Goal: Task Accomplishment & Management: Use online tool/utility

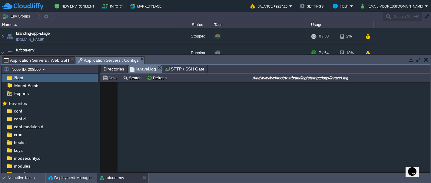
scroll to position [11088, 0]
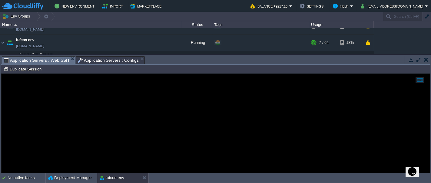
click at [54, 59] on span "Application Servers : Web SSH" at bounding box center [36, 61] width 65 height 8
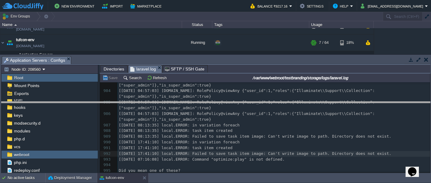
drag, startPoint x: 101, startPoint y: 56, endPoint x: 108, endPoint y: 102, distance: 46.3
click at [108, 102] on body "New Environment Import Marketplace Bonus ₹0.00 Upgrade Account Balance ₹9217.16…" at bounding box center [215, 91] width 431 height 183
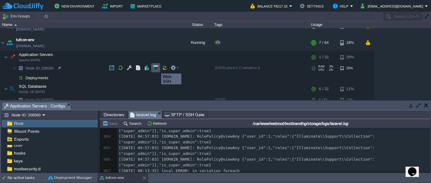
click at [157, 68] on button "button" at bounding box center [155, 67] width 5 height 5
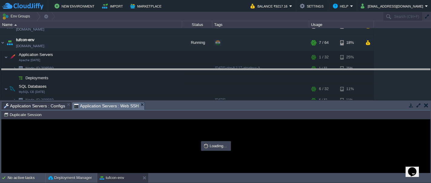
drag, startPoint x: 163, startPoint y: 106, endPoint x: 158, endPoint y: 73, distance: 33.4
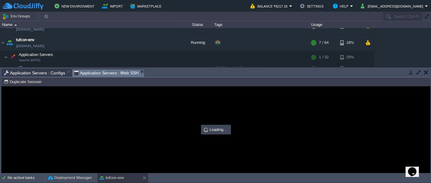
scroll to position [0, 0]
type input "#000000"
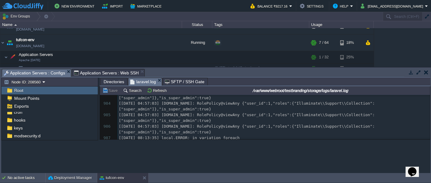
click at [40, 72] on span "Application Servers : Configs" at bounding box center [34, 73] width 61 height 8
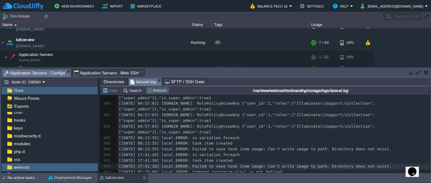
click at [157, 90] on button "Refresh" at bounding box center [158, 90] width 22 height 5
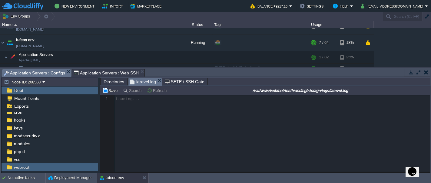
scroll to position [10585, 0]
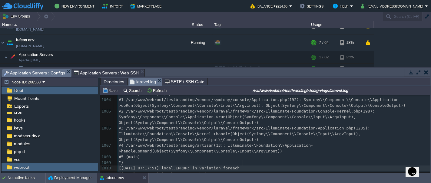
click at [242, 161] on div "1014 [ [DATE] 10:10:22 ] local.ERROR: SQLSTATE[HY000] [2002] Connection refused…" at bounding box center [274, 111] width 313 height 165
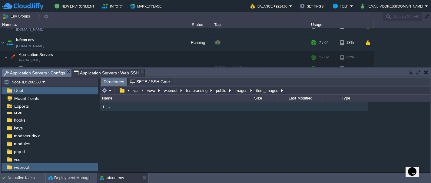
click at [41, 72] on span "Application Servers : Configs" at bounding box center [34, 73] width 61 height 8
click at [197, 91] on button "testbranding" at bounding box center [197, 90] width 24 height 5
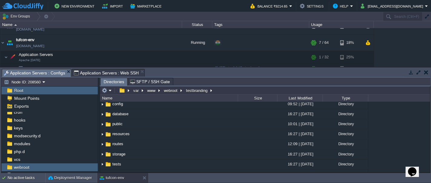
scroll to position [48, 0]
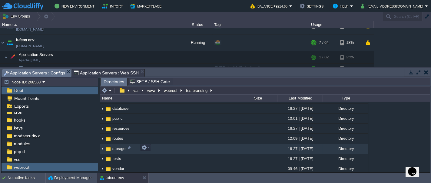
click at [114, 147] on span "storage" at bounding box center [118, 148] width 15 height 5
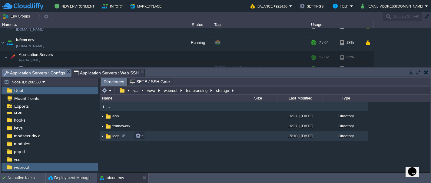
click at [111, 136] on img at bounding box center [108, 136] width 7 height 7
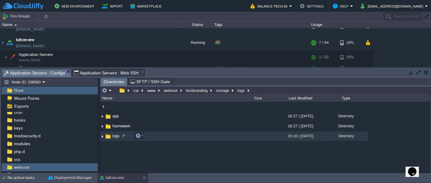
click at [111, 136] on img at bounding box center [108, 136] width 7 height 7
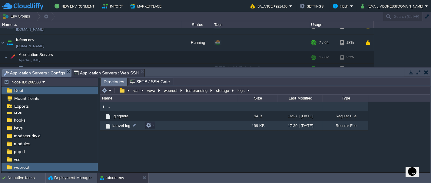
click at [117, 126] on span "laravel.log" at bounding box center [121, 125] width 20 height 5
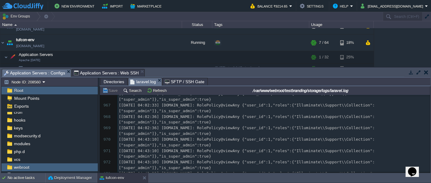
scroll to position [11536, 0]
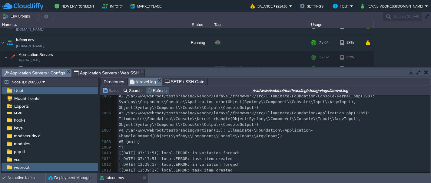
click at [156, 89] on button "Refresh" at bounding box center [158, 90] width 22 height 5
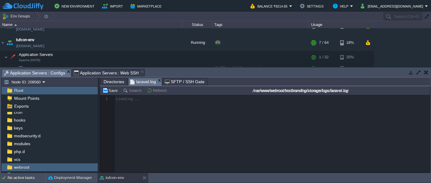
scroll to position [10659, 0]
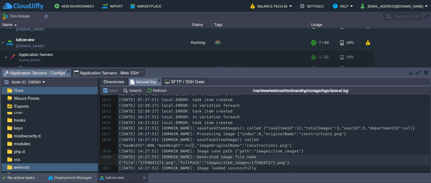
type textarea "Gen"
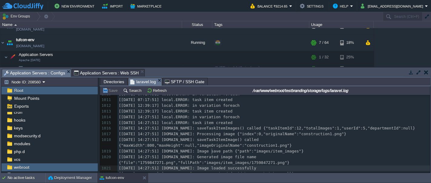
type textarea "ded"
click at [229, 162] on div "x [ [DATE] 10:10:22 ] local.ERROR: SQLSTATE[HY000] [2002] Connection refused (C…" at bounding box center [274, 105] width 313 height 211
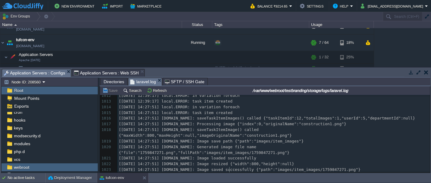
scroll to position [10676, 0]
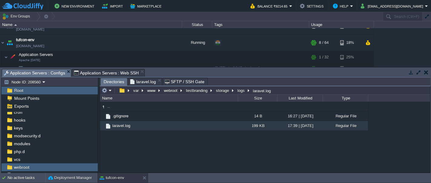
click at [111, 80] on span "Directories" at bounding box center [114, 82] width 21 height 8
click at [196, 90] on button "testbranding" at bounding box center [197, 90] width 24 height 5
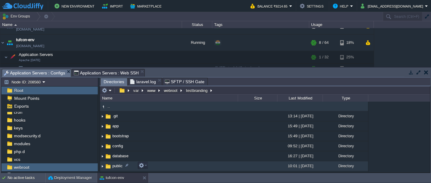
click at [112, 166] on span "public" at bounding box center [117, 166] width 12 height 5
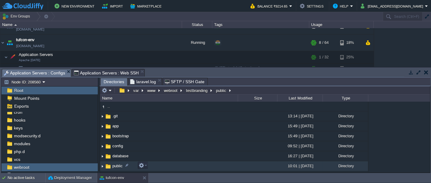
click at [112, 166] on span "public" at bounding box center [117, 166] width 12 height 5
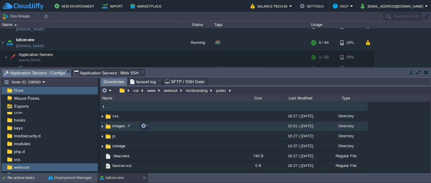
click at [115, 125] on span "images" at bounding box center [118, 126] width 15 height 5
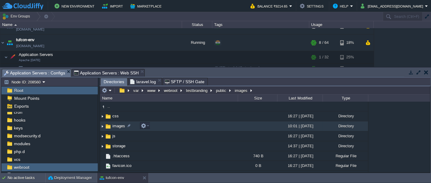
click at [115, 125] on span "images" at bounding box center [118, 126] width 15 height 5
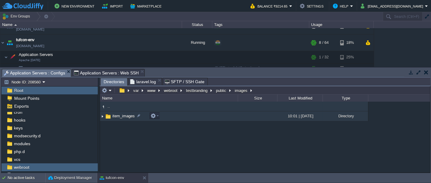
click at [117, 118] on span "item_images" at bounding box center [123, 116] width 24 height 5
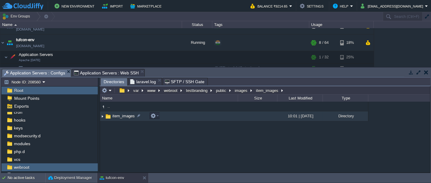
click at [117, 118] on span "item_images" at bounding box center [123, 116] width 24 height 5
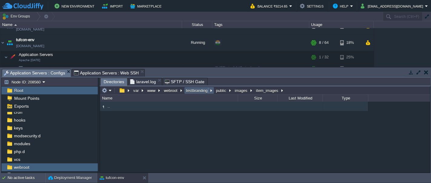
click at [192, 91] on button "testbranding" at bounding box center [197, 90] width 24 height 5
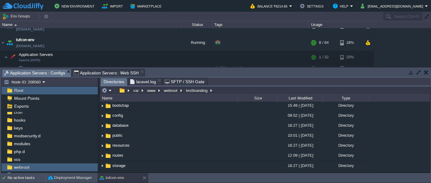
scroll to position [32, 0]
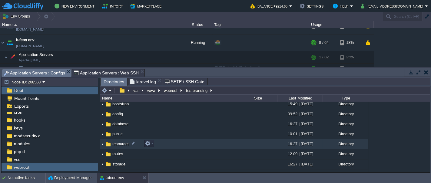
click at [108, 142] on img at bounding box center [108, 144] width 7 height 7
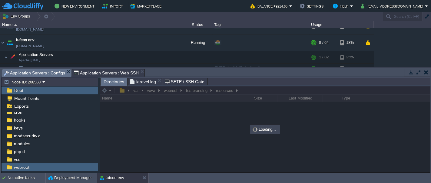
scroll to position [0, 0]
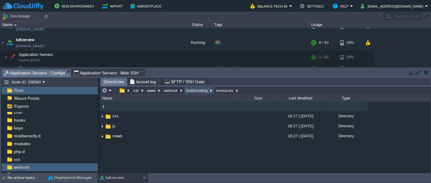
click at [194, 89] on button "testbranding" at bounding box center [197, 90] width 24 height 5
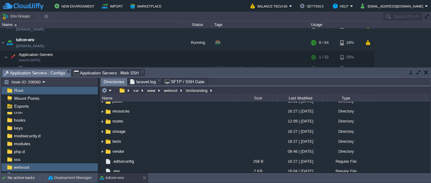
scroll to position [56, 0]
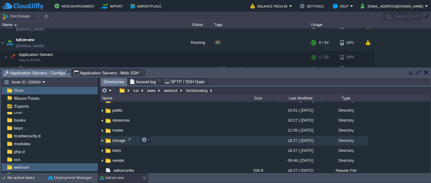
click at [108, 140] on img at bounding box center [108, 141] width 7 height 7
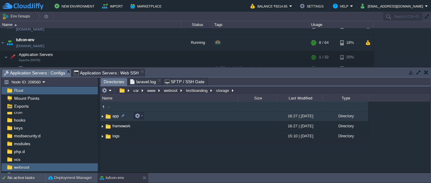
click at [109, 115] on img at bounding box center [108, 116] width 7 height 7
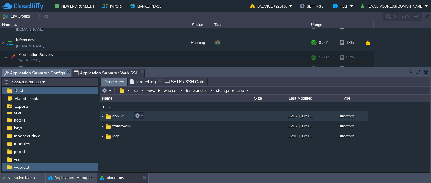
click at [109, 115] on img at bounding box center [108, 116] width 7 height 7
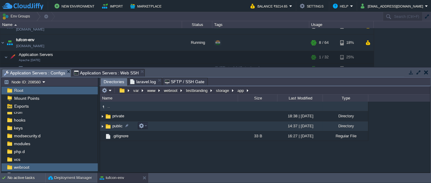
click at [108, 127] on img at bounding box center [108, 126] width 7 height 7
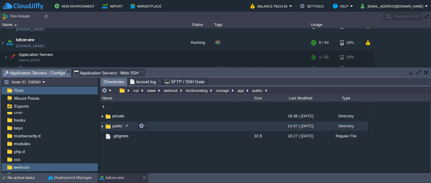
click at [108, 127] on img at bounding box center [108, 126] width 7 height 7
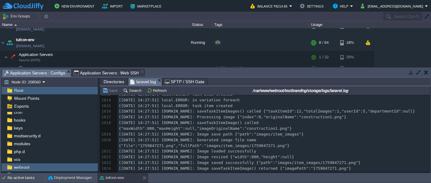
click at [139, 81] on span "laravel.log" at bounding box center [143, 82] width 26 height 8
click at [353, 159] on div "x [ [DATE] 10:10:22 ] local.ERROR: SQLSTATE[HY000] [2002] Connection refused (C…" at bounding box center [274, 88] width 313 height 211
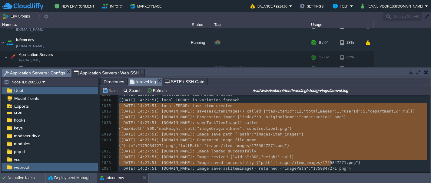
drag, startPoint x: 118, startPoint y: 106, endPoint x: 345, endPoint y: 163, distance: 233.8
type textarea "-"
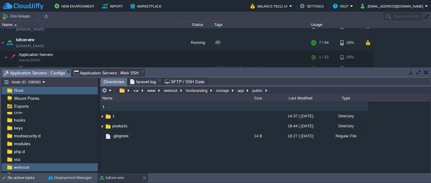
click at [111, 83] on span "Directories" at bounding box center [114, 82] width 21 height 8
